Goal: Communication & Community: Answer question/provide support

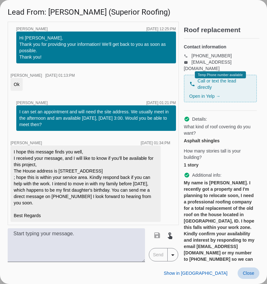
click at [247, 273] on span "Close" at bounding box center [247, 273] width 11 height 5
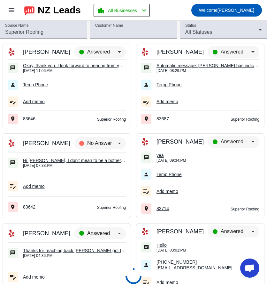
click at [194, 67] on div "Automatic message: [PERSON_NAME] has indicated they have booked another busines…" at bounding box center [207, 66] width 103 height 6
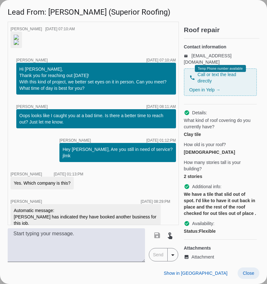
click at [249, 272] on span "Close" at bounding box center [247, 273] width 11 height 5
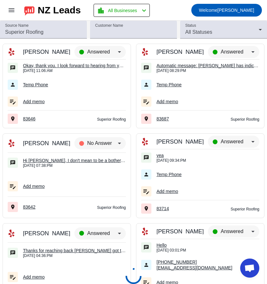
click at [38, 67] on div "Okay, thank you. I look forward to hearing from you again." at bounding box center [74, 66] width 103 height 6
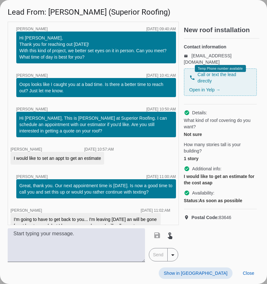
scroll to position [53, 0]
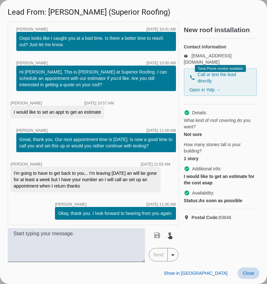
click at [248, 274] on span "Close" at bounding box center [247, 273] width 11 height 5
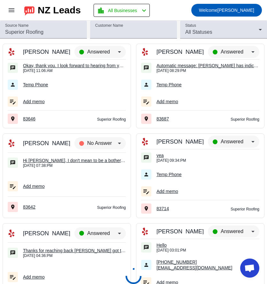
click at [129, 274] on div at bounding box center [133, 276] width 36 height 28
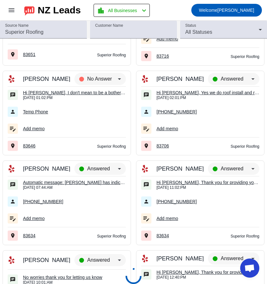
scroll to position [414, 0]
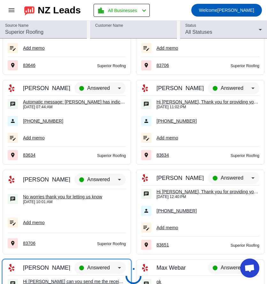
click at [251, 268] on span "Open chat" at bounding box center [249, 269] width 11 height 9
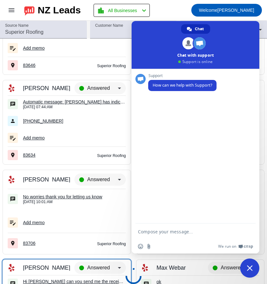
click at [245, 264] on span "Close chat" at bounding box center [249, 268] width 19 height 19
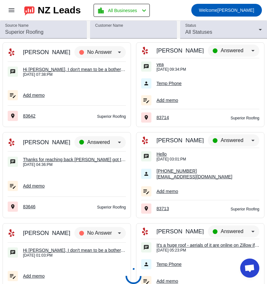
scroll to position [0, 0]
